Goal: Transaction & Acquisition: Purchase product/service

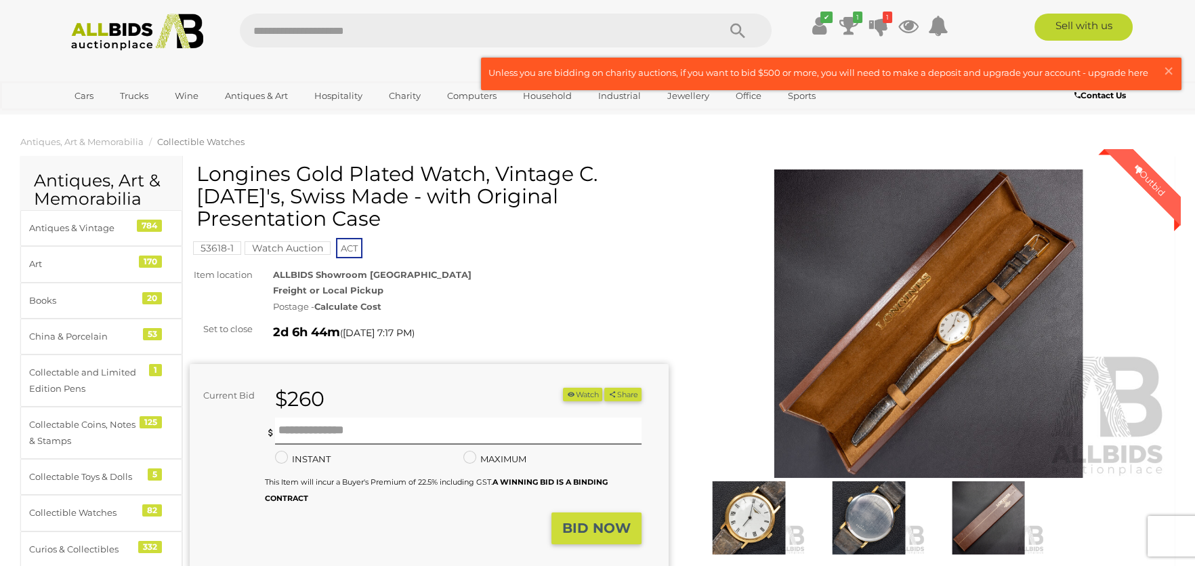
click at [257, 177] on h1 "Longines Gold Plated Watch, Vintage C.[DATE]'s, Swiss Made - with Original Pres…" at bounding box center [430, 196] width 469 height 67
drag, startPoint x: 199, startPoint y: 168, endPoint x: 660, endPoint y: 194, distance: 462.0
click at [660, 194] on h1 "Longines Gold Plated Watch, Vintage C.[DATE]'s, Swiss Made - with Original Pres…" at bounding box center [430, 196] width 469 height 67
copy h1 "Longines Gold Plated Watch, Vintage C.[DATE]'s, Swiss Made - with Original Pres…"
click at [1134, 289] on img at bounding box center [928, 323] width 479 height 309
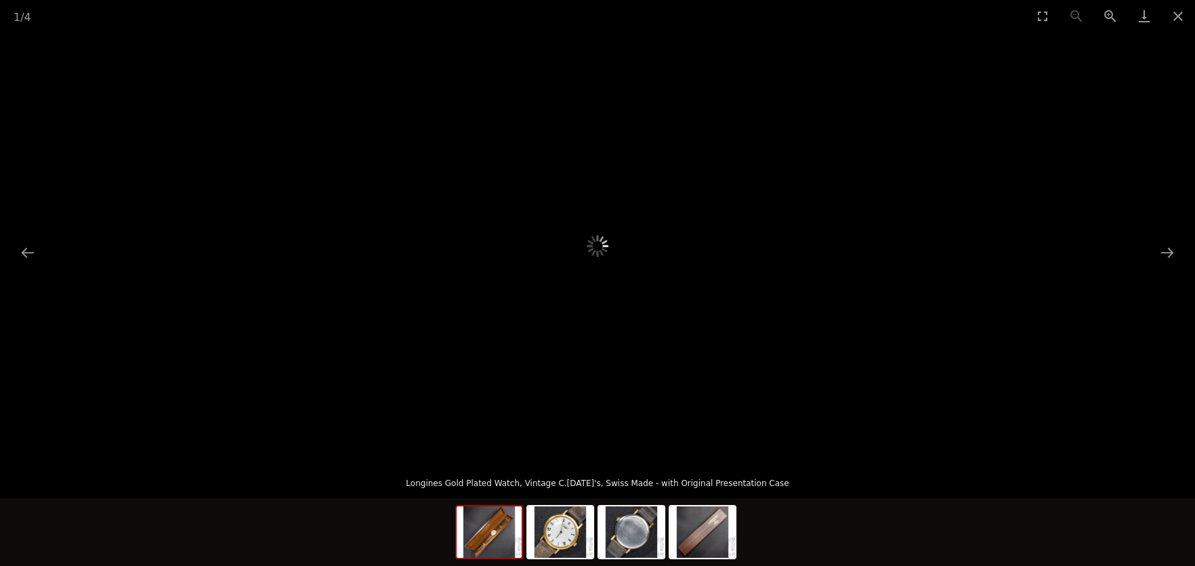
click at [533, 281] on picture at bounding box center [597, 246] width 597 height 214
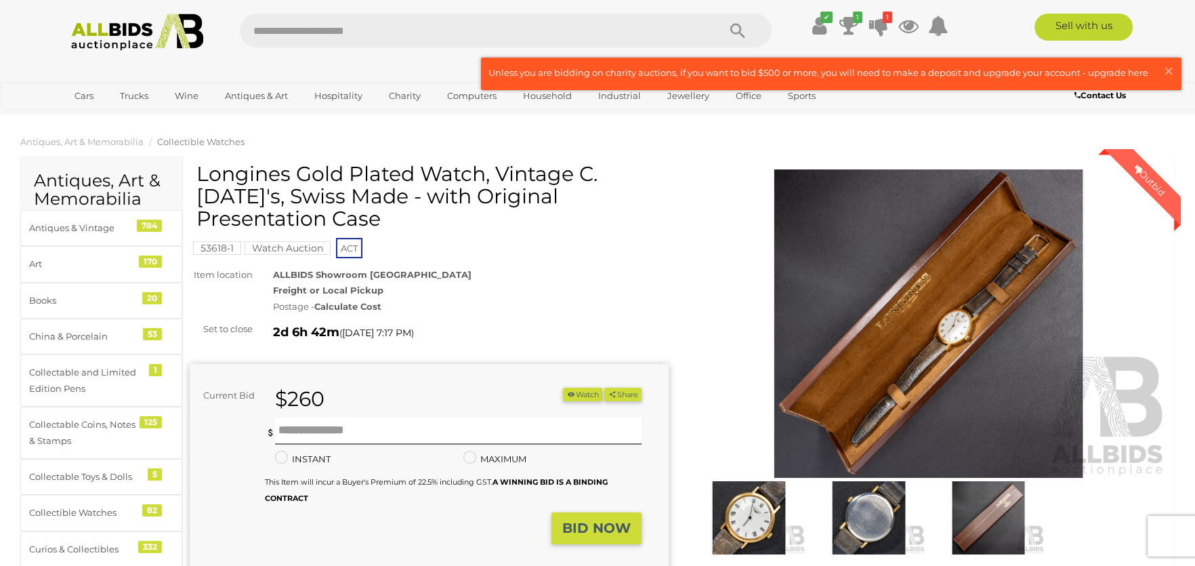
click at [540, 299] on div "Postage - Calculate Cost" at bounding box center [471, 307] width 396 height 16
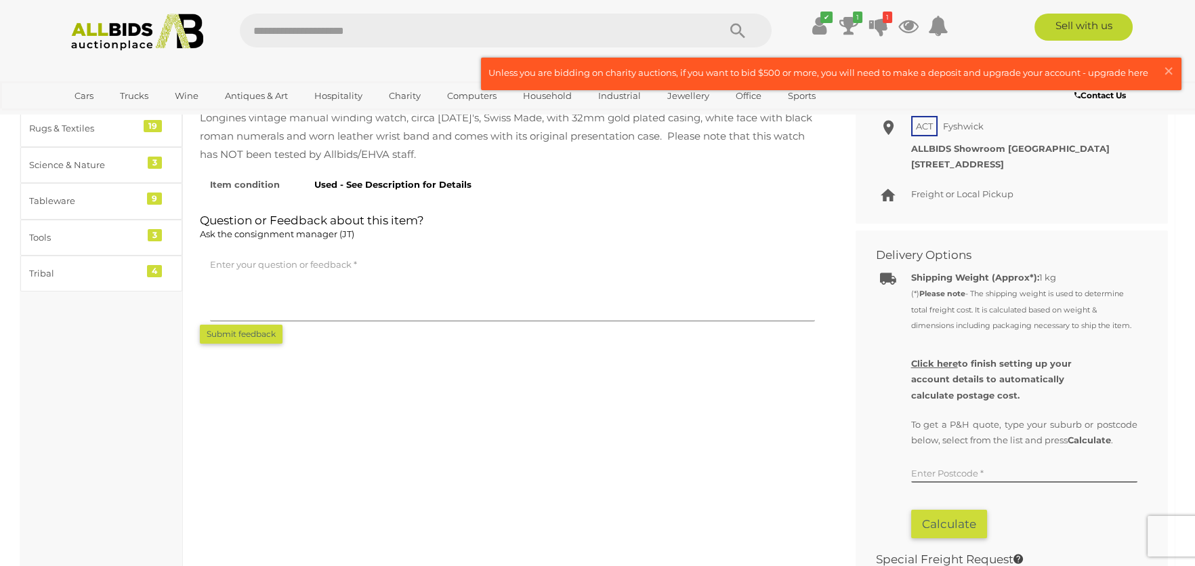
scroll to position [677, 0]
